Goal: Communication & Community: Answer question/provide support

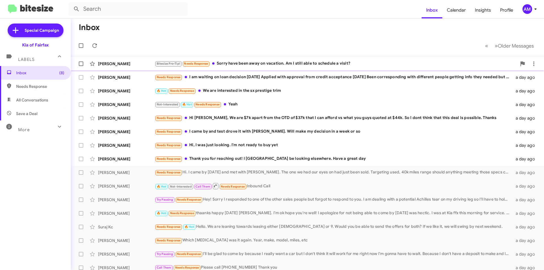
click at [272, 69] on div "[PERSON_NAME] Bitesize Pro-Tip! Needs Response Sorry have been away on vacation…" at bounding box center [307, 63] width 464 height 11
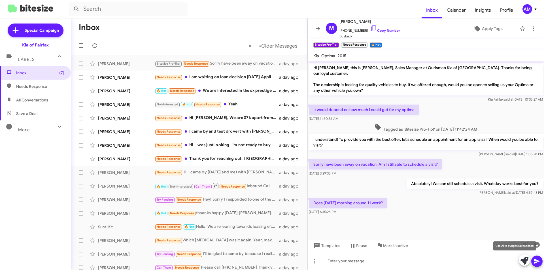
click at [523, 263] on icon at bounding box center [524, 261] width 8 height 8
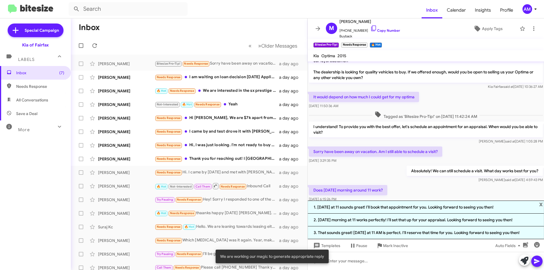
scroll to position [20, 0]
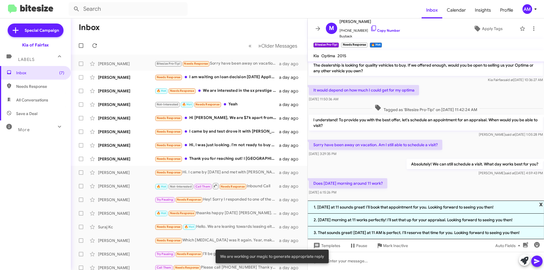
click at [540, 204] on span "x" at bounding box center [541, 203] width 4 height 7
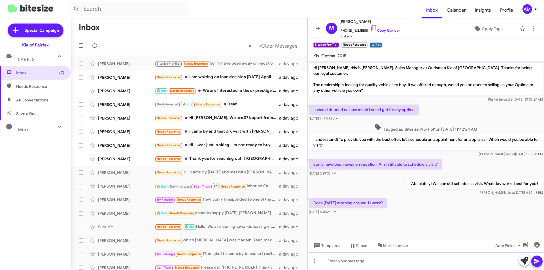
click at [393, 256] on div at bounding box center [425, 261] width 236 height 18
click at [386, 256] on div at bounding box center [425, 261] width 236 height 18
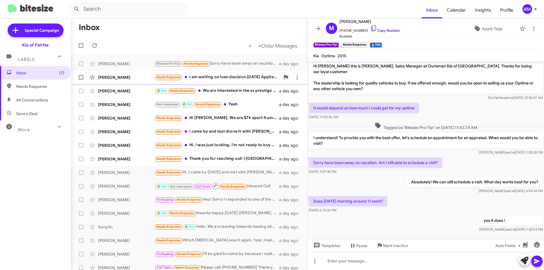
click at [232, 81] on div "[PERSON_NAME] Needs Response I am waiting on loan decision [DATE] Applied with …" at bounding box center [188, 77] width 227 height 11
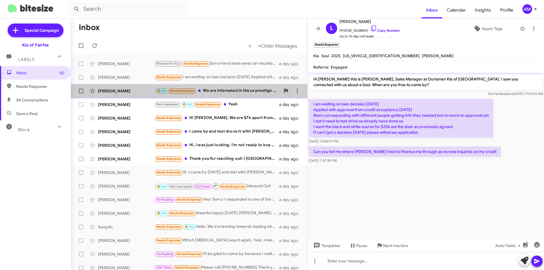
click at [247, 94] on div "🔥 Hot Needs Response We are interested in the sx prestige trim" at bounding box center [217, 90] width 125 height 7
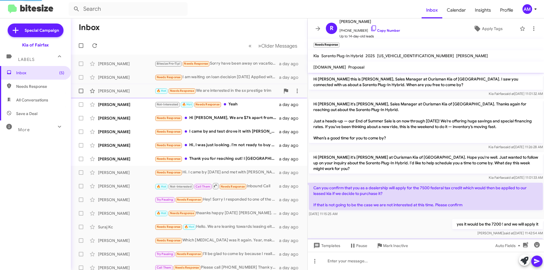
scroll to position [146, 0]
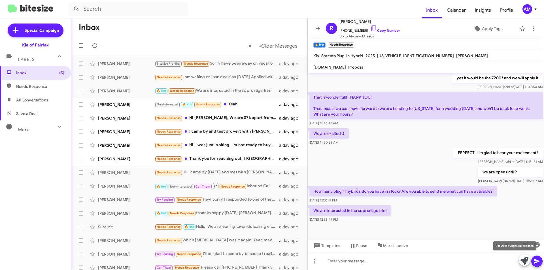
click at [523, 259] on icon at bounding box center [524, 261] width 8 height 8
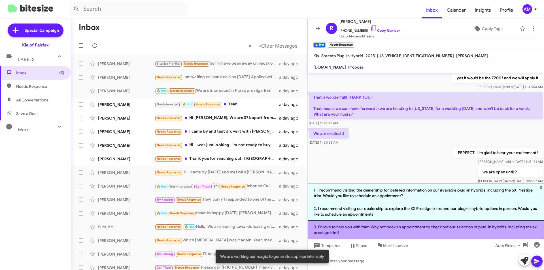
click at [391, 231] on li "3. I'd love to help you with that! Why not book an appointment to check out our…" at bounding box center [425, 230] width 236 height 18
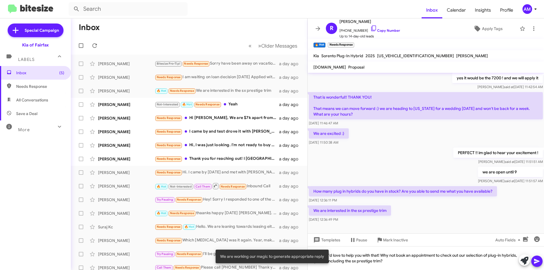
click at [537, 260] on icon at bounding box center [536, 261] width 7 height 7
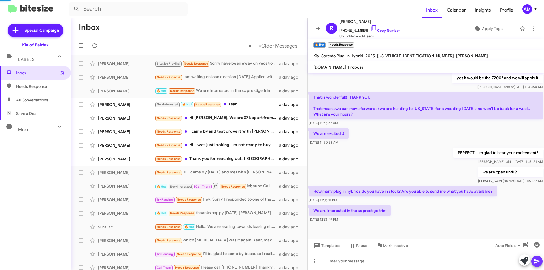
scroll to position [0, 0]
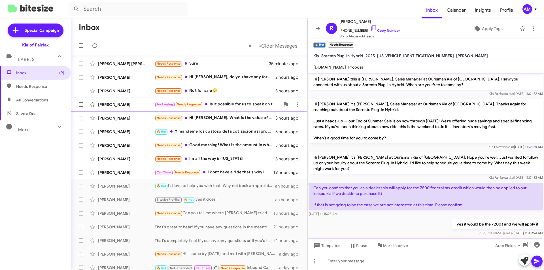
click at [249, 107] on div "Try Pausing Needs Response Is it possible for us to speak on the phone first as…" at bounding box center [217, 104] width 125 height 7
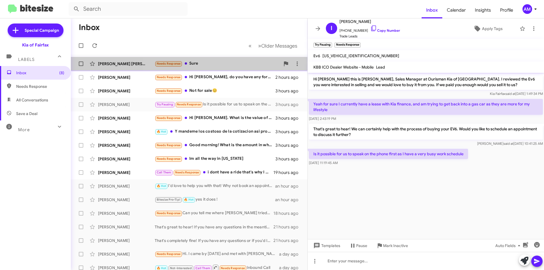
click at [230, 63] on div "Needs Response Sure" at bounding box center [217, 63] width 125 height 7
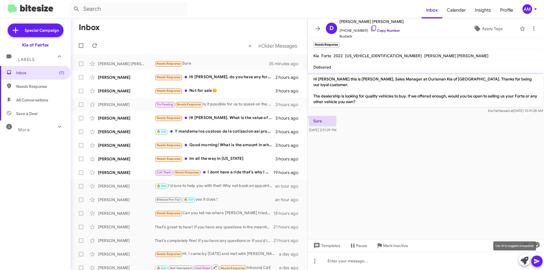
click at [521, 262] on icon at bounding box center [524, 261] width 8 height 8
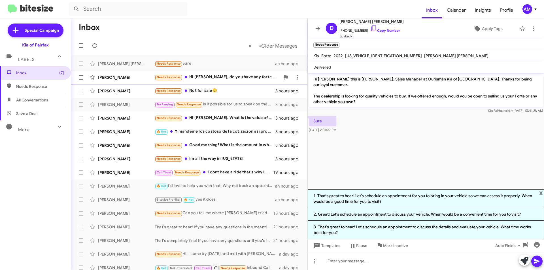
click at [131, 76] on div "[PERSON_NAME]" at bounding box center [126, 77] width 57 height 6
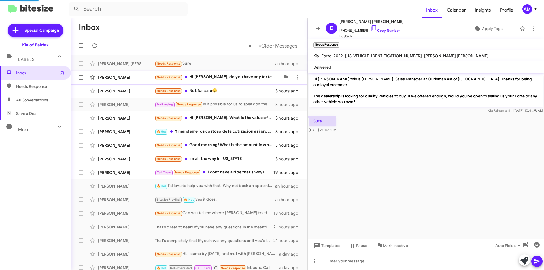
scroll to position [52, 0]
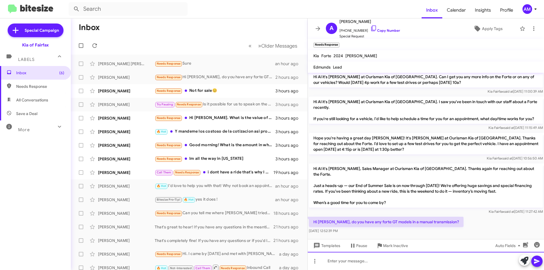
click at [377, 262] on div at bounding box center [425, 261] width 236 height 18
click at [212, 90] on div "Needs Response Not for sale😊" at bounding box center [217, 90] width 125 height 7
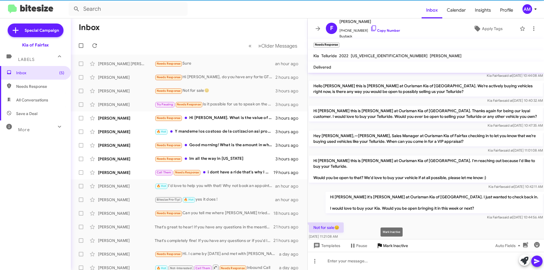
click at [387, 244] on span "Mark Inactive" at bounding box center [395, 245] width 25 height 10
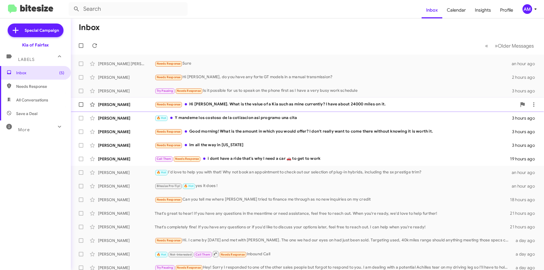
click at [208, 106] on div "Needs Response Hi [PERSON_NAME]. What is the value of a Kia such as mine curren…" at bounding box center [336, 104] width 362 height 7
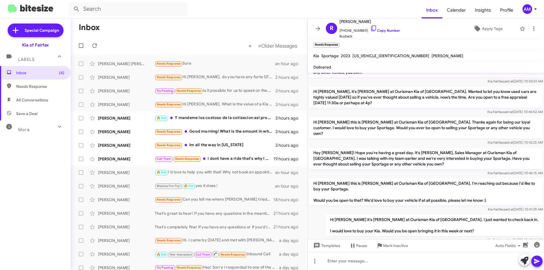
scroll to position [46, 0]
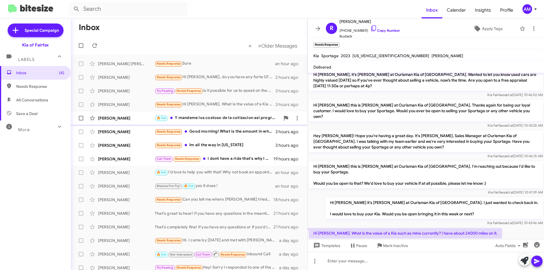
click at [225, 115] on div "🔥 Hot Y mandeme los costoso de la cotizacion asi programo una cita" at bounding box center [217, 118] width 125 height 7
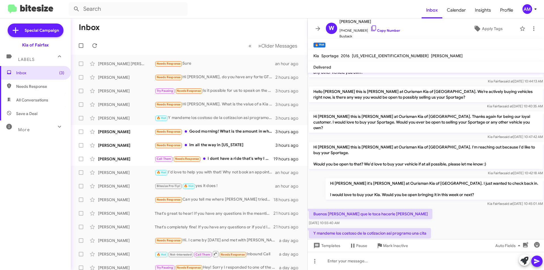
click at [385, 251] on div "Templates Pause Mark Inactive Auto Fields" at bounding box center [425, 245] width 236 height 13
click at [385, 250] on span "Mark Inactive" at bounding box center [395, 245] width 25 height 10
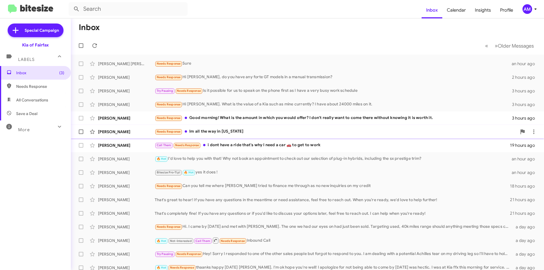
click at [268, 133] on div "Needs Response Im all the way in [US_STATE]" at bounding box center [336, 131] width 362 height 7
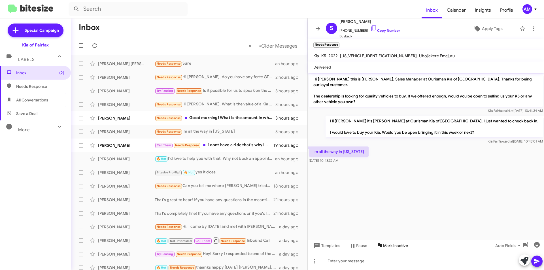
click at [384, 243] on span "Mark Inactive" at bounding box center [395, 245] width 25 height 10
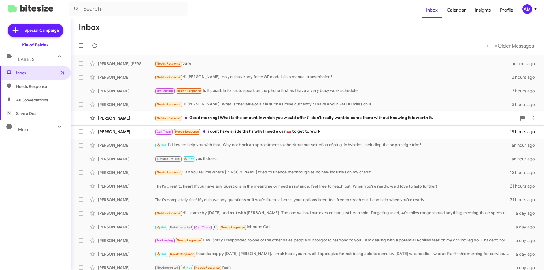
click at [282, 122] on div "[PERSON_NAME] Needs Response Good morning! What is the amount in which you woul…" at bounding box center [307, 117] width 464 height 11
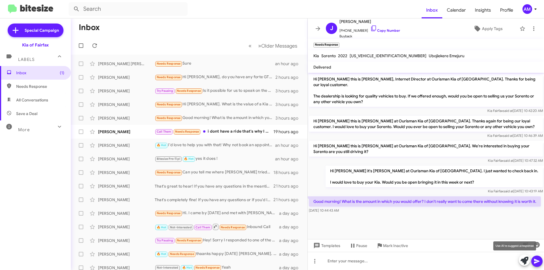
click at [522, 263] on icon at bounding box center [524, 261] width 8 height 8
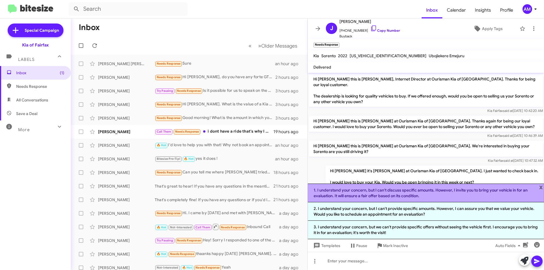
click at [401, 197] on li "1. I understand your concern, but I can't discuss specific amounts. However, I …" at bounding box center [425, 192] width 236 height 19
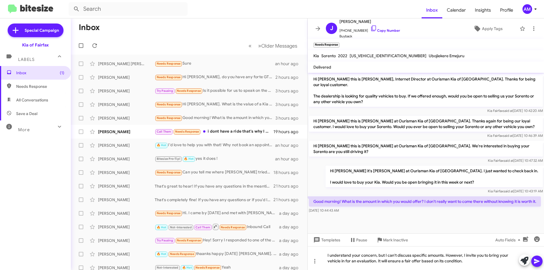
click at [539, 257] on span at bounding box center [536, 260] width 7 height 11
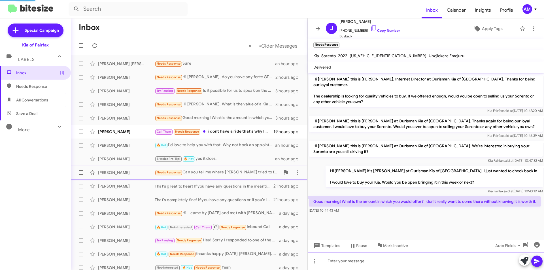
scroll to position [3, 0]
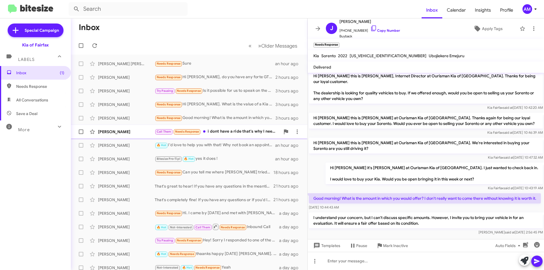
click at [230, 133] on div "Call Them Needs Response i dont have a ride that's why I need a car 🚗 to get to…" at bounding box center [217, 131] width 125 height 7
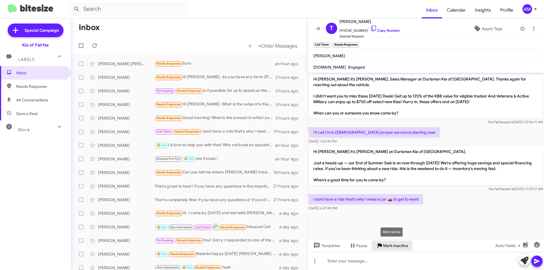
click at [386, 247] on span "Mark Inactive" at bounding box center [395, 245] width 25 height 10
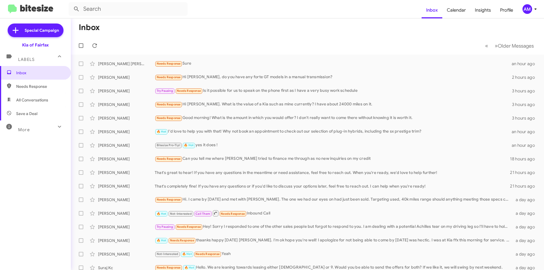
click at [56, 129] on icon at bounding box center [59, 126] width 7 height 7
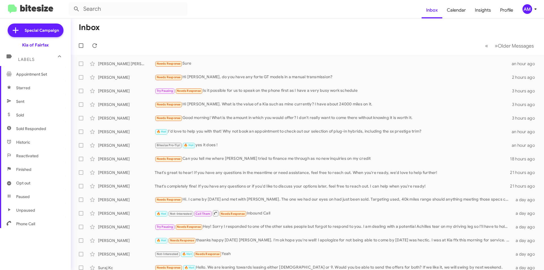
scroll to position [105, 0]
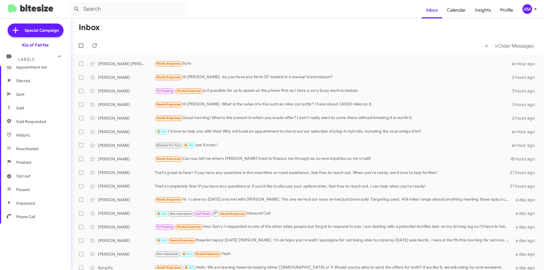
click at [39, 148] on span "Reactivated" at bounding box center [35, 149] width 71 height 14
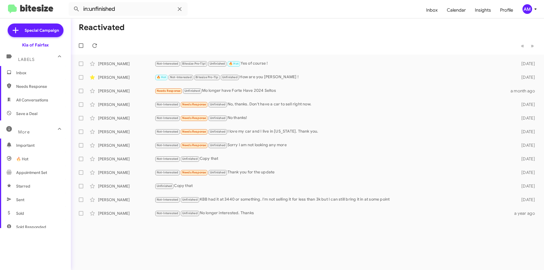
click at [35, 131] on div "More" at bounding box center [30, 129] width 50 height 10
click at [35, 131] on div "More" at bounding box center [30, 127] width 50 height 10
click at [43, 104] on span "All Conversations" at bounding box center [35, 100] width 71 height 14
type input "in:all-conversations"
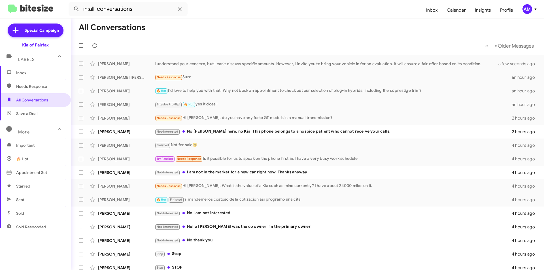
click at [159, 130] on span "Not-Interested" at bounding box center [168, 132] width 22 height 4
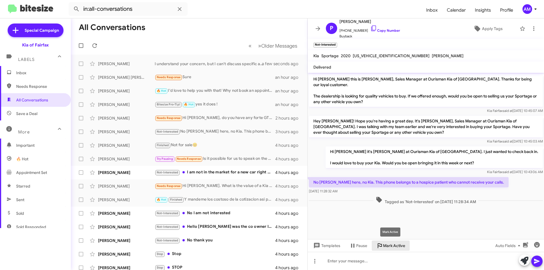
click at [383, 247] on span "Mark Active" at bounding box center [394, 245] width 22 height 10
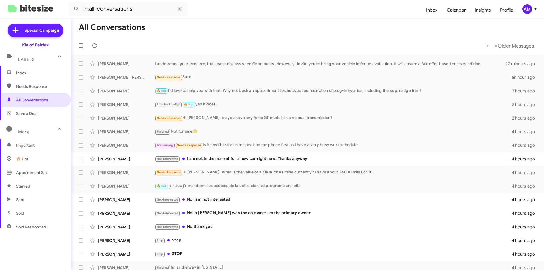
click at [33, 72] on span "Inbox" at bounding box center [40, 73] width 48 height 6
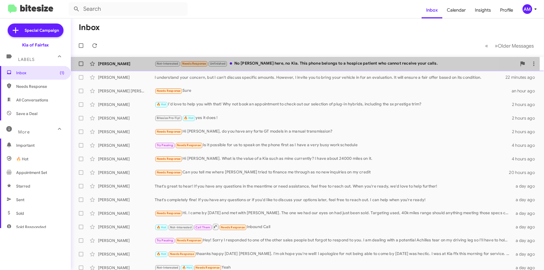
click at [267, 65] on div "Not-Interested Needs Response Unfinished No [PERSON_NAME] here, no Kia. This ph…" at bounding box center [336, 63] width 362 height 7
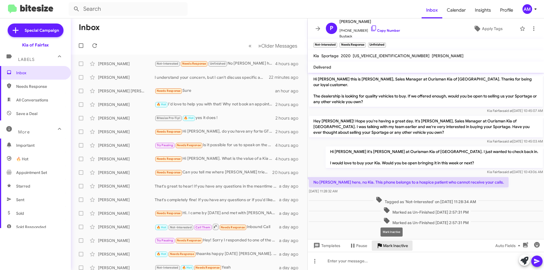
click at [389, 245] on span "Mark Inactive" at bounding box center [395, 245] width 25 height 10
